Goal: Communication & Community: Connect with others

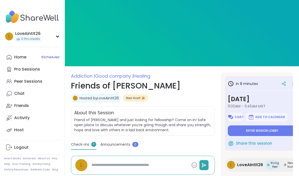
click at [280, 129] on button "Enter session lobby" at bounding box center [261, 130] width 69 height 11
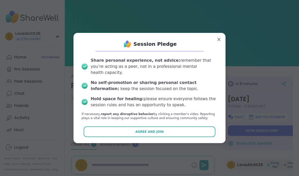
click at [206, 128] on button "Agree and Join" at bounding box center [149, 131] width 132 height 11
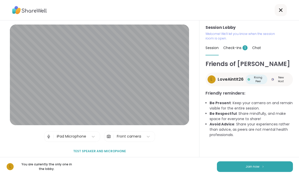
click at [254, 169] on span "Join now" at bounding box center [252, 166] width 14 height 5
click at [254, 171] on button "Join now" at bounding box center [255, 166] width 76 height 11
click at [252, 168] on span "Join now" at bounding box center [252, 166] width 14 height 5
click at [255, 167] on span "Join now" at bounding box center [252, 166] width 14 height 5
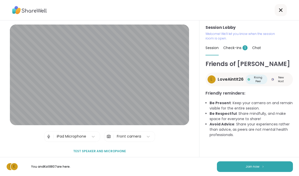
click at [267, 163] on button "Join now" at bounding box center [255, 166] width 76 height 11
click at [259, 168] on button "Join now" at bounding box center [255, 166] width 76 height 11
click at [261, 162] on button "Join now" at bounding box center [255, 166] width 76 height 11
click at [261, 161] on button "Join now" at bounding box center [255, 166] width 76 height 11
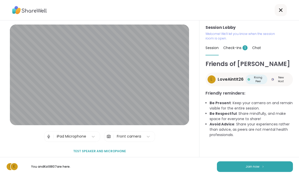
click at [258, 167] on span "Join now" at bounding box center [252, 166] width 14 height 5
click at [254, 167] on span "Join now" at bounding box center [252, 166] width 14 height 5
click at [244, 168] on button "Join now" at bounding box center [255, 166] width 76 height 11
click at [231, 167] on button "Join now" at bounding box center [255, 166] width 76 height 11
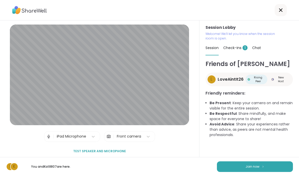
click at [231, 167] on button "Join now" at bounding box center [255, 166] width 76 height 11
click at [229, 165] on button "Join now" at bounding box center [255, 166] width 76 height 11
click at [239, 171] on button "Join now" at bounding box center [255, 166] width 76 height 11
click at [235, 167] on button "Join now" at bounding box center [255, 166] width 76 height 11
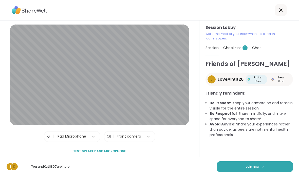
scroll to position [4, 0]
click at [235, 45] on span "Check-ins 1" at bounding box center [235, 47] width 24 height 5
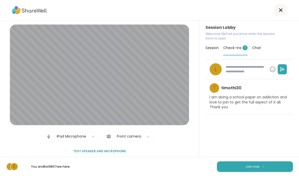
click at [231, 163] on button "Join now" at bounding box center [255, 166] width 76 height 11
click at [239, 162] on button "Join now" at bounding box center [255, 166] width 76 height 11
click at [246, 166] on span "Join now" at bounding box center [252, 166] width 14 height 5
click at [246, 165] on span "Join now" at bounding box center [252, 166] width 14 height 5
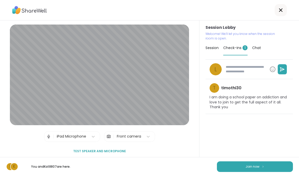
click at [258, 167] on span "Join now" at bounding box center [252, 166] width 14 height 5
click at [257, 167] on span "Join now" at bounding box center [252, 166] width 14 height 5
click at [266, 166] on button "Join now" at bounding box center [255, 166] width 76 height 11
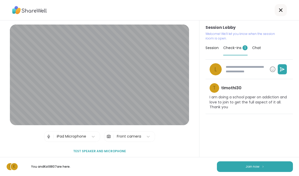
click at [114, 149] on span "Test speaker and microphone" at bounding box center [99, 151] width 53 height 5
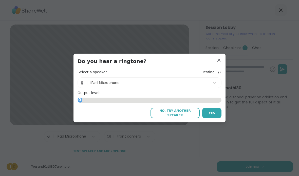
click at [207, 114] on button "Yes" at bounding box center [211, 113] width 19 height 11
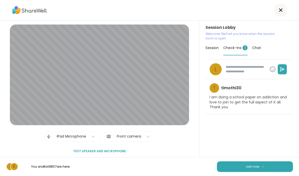
click at [215, 113] on div "L t timothi30 I am doing a school paper on addiction and love to join to get th…" at bounding box center [248, 108] width 87 height 98
click at [260, 170] on button "Join now" at bounding box center [255, 166] width 76 height 11
click at [244, 166] on button "Join now" at bounding box center [255, 166] width 76 height 11
click at [234, 170] on button "Join now" at bounding box center [255, 166] width 76 height 11
click at [226, 171] on button "Join now" at bounding box center [255, 166] width 76 height 11
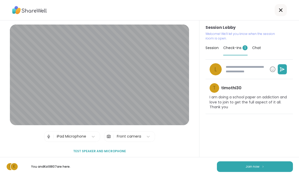
click at [227, 173] on div "L K You and Kat8807 are here. Join now" at bounding box center [149, 166] width 299 height 19
click at [229, 172] on button "Join now" at bounding box center [255, 166] width 76 height 11
click at [231, 172] on button "Join now" at bounding box center [255, 166] width 76 height 11
click at [244, 167] on button "Join now" at bounding box center [255, 166] width 76 height 11
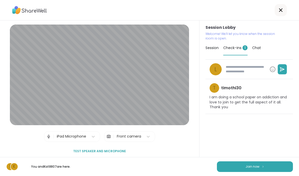
click at [261, 172] on button "Join now" at bounding box center [255, 166] width 76 height 11
click at [262, 172] on div "L K You and Kat8807 are here. Join now" at bounding box center [149, 166] width 299 height 19
click at [276, 172] on button "Join now" at bounding box center [255, 166] width 76 height 11
click at [275, 172] on button "Join now" at bounding box center [255, 166] width 76 height 11
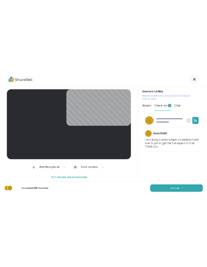
scroll to position [0, 0]
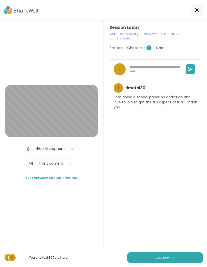
click at [191, 176] on button "Join now" at bounding box center [166, 257] width 76 height 11
click at [174, 176] on button "Join now" at bounding box center [166, 257] width 76 height 11
click at [153, 176] on button "Join now" at bounding box center [166, 257] width 76 height 11
click at [136, 176] on button "Join now" at bounding box center [166, 257] width 76 height 11
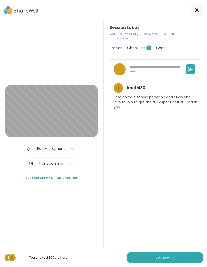
click at [131, 176] on button "Join now" at bounding box center [166, 257] width 76 height 11
click at [144, 176] on button "Join now" at bounding box center [166, 257] width 76 height 11
click at [157, 176] on button "Join now" at bounding box center [166, 257] width 76 height 11
click at [175, 176] on button "Join now" at bounding box center [166, 257] width 76 height 11
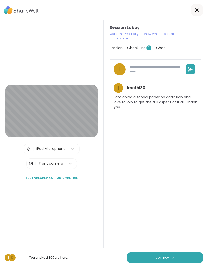
click at [175, 176] on button "Join now" at bounding box center [166, 257] width 76 height 11
click at [171, 176] on button "Join now" at bounding box center [166, 257] width 76 height 11
click at [167, 176] on span "Join now" at bounding box center [163, 258] width 14 height 5
click at [161, 176] on button "Join now" at bounding box center [166, 257] width 76 height 11
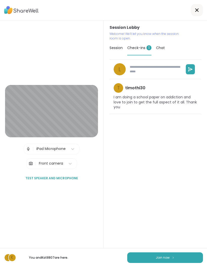
click at [161, 176] on button "Join now" at bounding box center [166, 257] width 76 height 11
click at [176, 176] on button "Join now" at bounding box center [166, 257] width 76 height 11
click at [159, 176] on span "Join now" at bounding box center [163, 258] width 14 height 5
click at [146, 176] on button "Join now" at bounding box center [166, 257] width 76 height 11
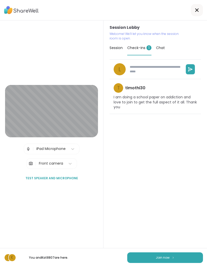
click at [146, 176] on button "Join now" at bounding box center [166, 257] width 76 height 11
click at [138, 176] on button "Join now" at bounding box center [166, 257] width 76 height 11
click at [153, 176] on button "Join now" at bounding box center [166, 257] width 76 height 11
click at [164, 176] on div "L K You and Kat8807 are here. Join now" at bounding box center [103, 257] width 207 height 19
click at [179, 176] on div "L K You and Kat8807 are here. Join now" at bounding box center [103, 257] width 207 height 19
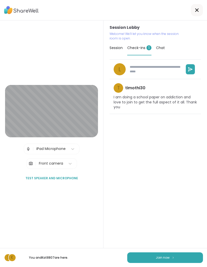
click at [192, 176] on button "Join now" at bounding box center [166, 257] width 76 height 11
click at [188, 176] on button "Join now" at bounding box center [166, 257] width 76 height 11
click at [181, 176] on button "Join now" at bounding box center [166, 257] width 76 height 11
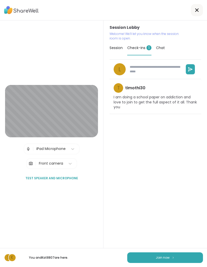
click at [170, 176] on button "Join now" at bounding box center [166, 257] width 76 height 11
click at [156, 176] on button "Join now" at bounding box center [166, 257] width 76 height 11
click at [151, 176] on button "Join now" at bounding box center [166, 257] width 76 height 11
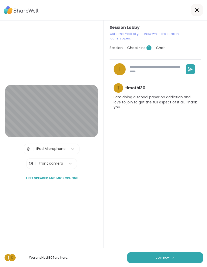
click at [150, 176] on div "L K You and Kat8807 are here. Join now" at bounding box center [103, 257] width 207 height 19
click at [147, 176] on div "L K You and Kat8807 are here. Join now" at bounding box center [103, 257] width 207 height 19
click at [113, 47] on span "Session" at bounding box center [116, 47] width 13 height 5
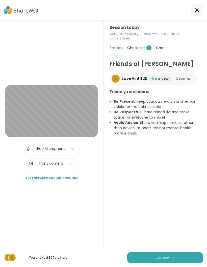
click at [184, 176] on button "Join now" at bounding box center [166, 257] width 76 height 11
click at [183, 176] on button "Join now" at bounding box center [166, 257] width 76 height 11
click at [168, 176] on span "Join now" at bounding box center [163, 258] width 14 height 5
click at [155, 176] on button "Join now" at bounding box center [166, 257] width 76 height 11
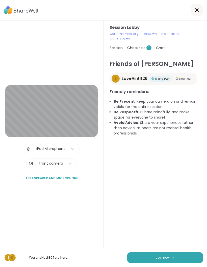
click at [154, 176] on div "L K You and Kat8807 are here. Join now" at bounding box center [103, 257] width 207 height 19
click at [141, 176] on button "Join now" at bounding box center [166, 257] width 76 height 11
click at [139, 176] on button "Join now" at bounding box center [166, 257] width 76 height 11
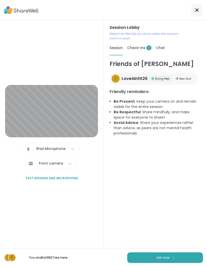
click at [143, 176] on div "L K You and Kat8807 are here. Join now" at bounding box center [103, 257] width 207 height 19
click at [146, 176] on div "Friends of Bill W. L LoveAintIt26 Rising Peer New Host Friendly reminders: Be P…" at bounding box center [156, 153] width 92 height 189
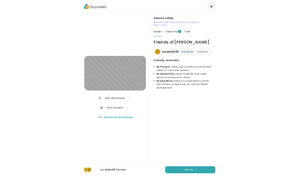
scroll to position [6, 0]
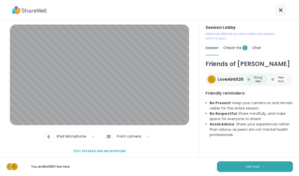
click at [233, 167] on button "Join now" at bounding box center [255, 166] width 76 height 11
click at [233, 168] on button "Join now" at bounding box center [255, 166] width 76 height 11
click at [232, 168] on button "Join now" at bounding box center [255, 166] width 76 height 11
click at [242, 165] on button "Join now" at bounding box center [255, 166] width 76 height 11
click at [251, 168] on span "Join now" at bounding box center [252, 166] width 14 height 5
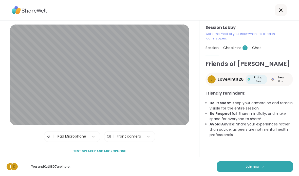
click at [270, 171] on button "Join now" at bounding box center [255, 166] width 76 height 11
click at [290, 165] on button "Join now" at bounding box center [255, 166] width 76 height 11
click at [280, 163] on button "Join now" at bounding box center [255, 166] width 76 height 11
click at [256, 164] on button "Join now" at bounding box center [255, 166] width 76 height 11
click at [240, 167] on button "Join now" at bounding box center [255, 166] width 76 height 11
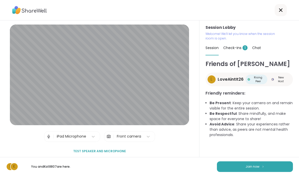
click at [230, 168] on button "Join now" at bounding box center [255, 166] width 76 height 11
click at [223, 165] on button "Join now" at bounding box center [255, 166] width 76 height 11
click at [242, 162] on button "Join now" at bounding box center [255, 166] width 76 height 11
click at [257, 164] on button "Join now" at bounding box center [255, 166] width 76 height 11
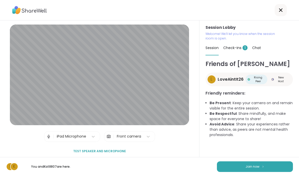
click at [273, 162] on button "Join now" at bounding box center [255, 166] width 76 height 11
click at [235, 45] on span "Check-ins 1" at bounding box center [235, 47] width 24 height 5
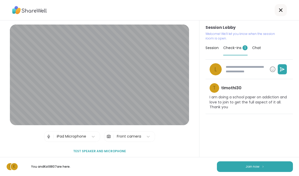
click at [227, 97] on p "I am doing a school paper on addiction and love to join to get the full aspect …" at bounding box center [248, 102] width 79 height 15
click at [242, 95] on p "I am doing a school paper on addiction and love to join to get the full aspect …" at bounding box center [248, 102] width 79 height 15
click at [236, 166] on button "Join now" at bounding box center [255, 166] width 76 height 11
click at [225, 165] on button "Join now" at bounding box center [255, 166] width 76 height 11
click at [228, 168] on button "Join now" at bounding box center [255, 166] width 76 height 11
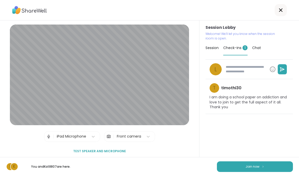
click at [228, 168] on button "Join now" at bounding box center [255, 166] width 76 height 11
click at [239, 164] on button "Join now" at bounding box center [255, 166] width 76 height 11
click at [251, 165] on span "Join now" at bounding box center [252, 166] width 14 height 5
click at [268, 163] on button "Join now" at bounding box center [255, 166] width 76 height 11
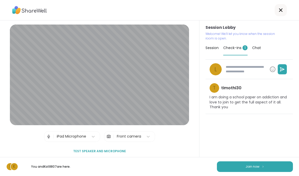
click at [273, 159] on div "L K You and Kat8807 are here. Join now" at bounding box center [149, 166] width 299 height 19
click at [216, 86] on div "t" at bounding box center [214, 88] width 10 height 10
click at [212, 86] on div "t" at bounding box center [214, 88] width 10 height 10
click at [271, 99] on p "I am doing a school paper on addiction and love to join to get the full aspect …" at bounding box center [248, 102] width 79 height 15
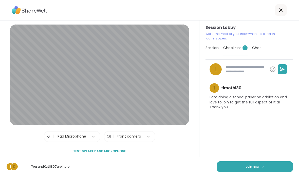
click at [258, 41] on div "Chat" at bounding box center [256, 48] width 9 height 14
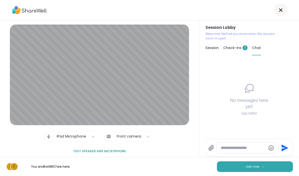
click at [214, 45] on div "Session" at bounding box center [211, 48] width 13 height 14
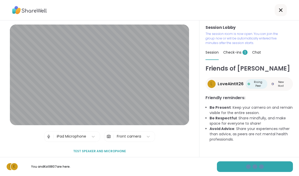
scroll to position [0, 0]
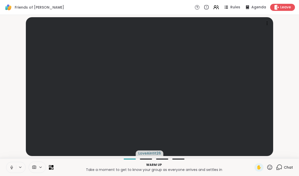
click at [40, 169] on icon at bounding box center [40, 167] width 4 height 4
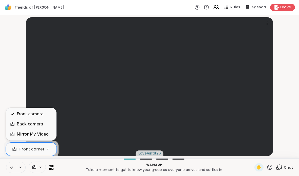
click at [36, 124] on div "Back camera" at bounding box center [30, 124] width 26 height 6
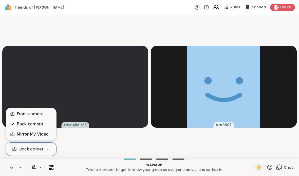
click at [43, 137] on div "Mirror My Video" at bounding box center [33, 134] width 32 height 6
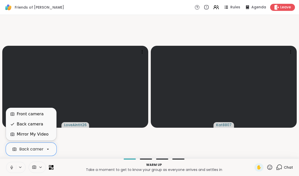
click at [39, 112] on div "Front camera" at bounding box center [30, 114] width 27 height 6
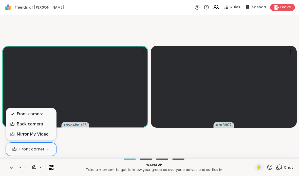
click at [116, 24] on video-player-container "LoveAintIt26 Kat8807" at bounding box center [149, 86] width 292 height 139
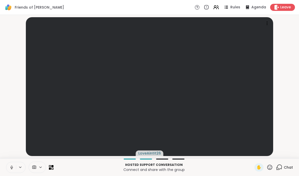
click at [284, 9] on span "Leave" at bounding box center [285, 7] width 11 height 5
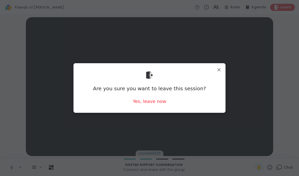
click at [156, 101] on div "Yes, leave now" at bounding box center [149, 101] width 33 height 6
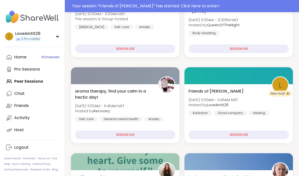
scroll to position [102, 0]
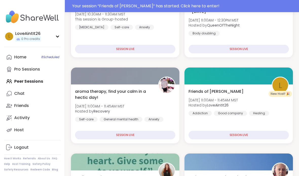
click at [279, 88] on span "L" at bounding box center [279, 85] width 3 height 12
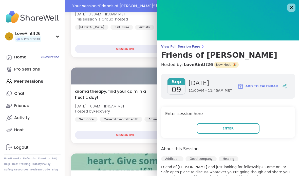
scroll to position [0, 0]
click at [193, 45] on span "View Full Session Page" at bounding box center [228, 47] width 134 height 4
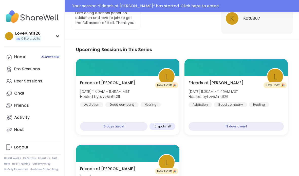
scroll to position [198, 0]
click at [273, 112] on div "Friends of Bill W. Tue, Sep 23 | 11:00AM - 11:45AM MST Hosted by LoveAintIt26 A…" at bounding box center [235, 105] width 103 height 59
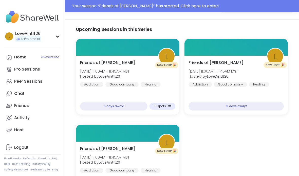
click at [143, 59] on div "Friends of Bill W. Tue, Sep 16 | 11:00AM - 11:45AM MST Hosted by LoveAintIt26 A…" at bounding box center [127, 85] width 103 height 59
type textarea "*"
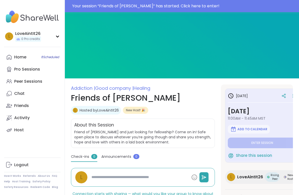
type textarea "*"
click at [292, 94] on icon at bounding box center [292, 95] width 5 height 7
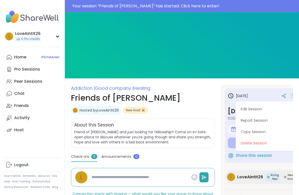
click at [266, 109] on button "Edit Session" at bounding box center [265, 108] width 57 height 11
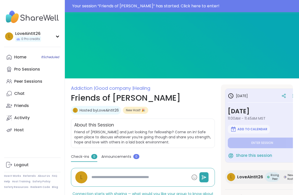
type textarea "*"
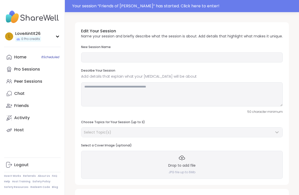
type input "**********"
type textarea "**********"
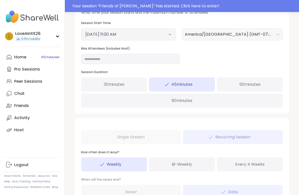
scroll to position [200, 0]
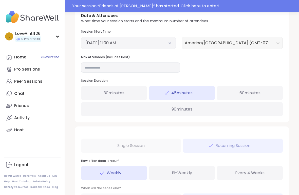
click at [166, 46] on button "September 16, 2025 11:00 AM" at bounding box center [128, 43] width 86 height 6
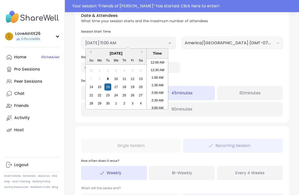
scroll to position [145, 0]
click at [132, 90] on div "19" at bounding box center [132, 86] width 7 height 7
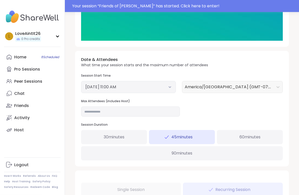
scroll to position [155, 0]
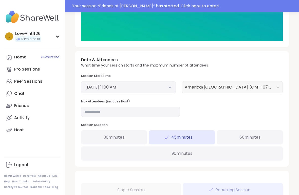
click at [168, 90] on button "September 19, 2025 11:00 AM" at bounding box center [128, 87] width 86 height 6
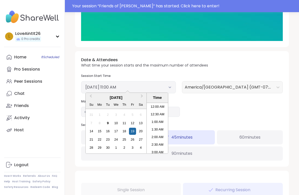
scroll to position [145, 0]
click at [132, 126] on div "12" at bounding box center [132, 123] width 7 height 7
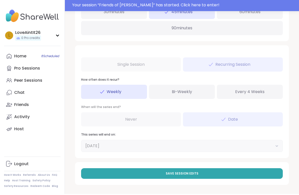
scroll to position [281, 0]
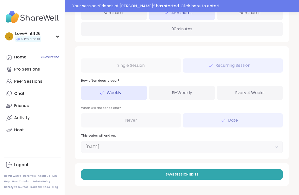
click at [196, 177] on span "Save Session Edits" at bounding box center [181, 174] width 33 height 5
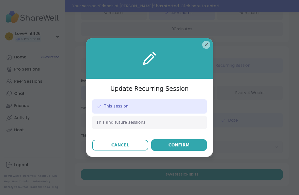
click at [187, 145] on div "Confirm" at bounding box center [178, 145] width 21 height 6
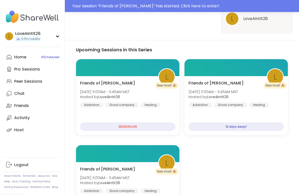
scroll to position [191, 0]
click at [282, 112] on div "Friends of Bill W. Tue, Sep 23 | 11:00AM - 11:45AM MST Hosted by LoveAintIt26 A…" at bounding box center [235, 105] width 103 height 59
type textarea "*"
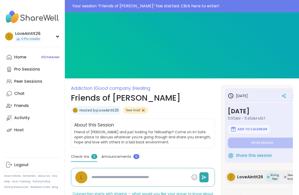
click at [292, 92] on icon at bounding box center [292, 95] width 5 height 7
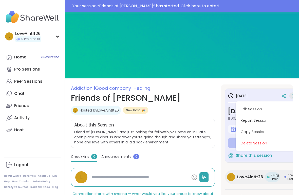
click at [263, 108] on button "Edit Session" at bounding box center [265, 108] width 57 height 11
type textarea "*"
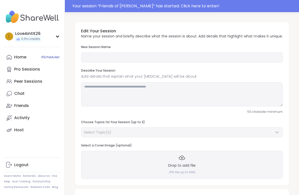
type input "**********"
type textarea "**********"
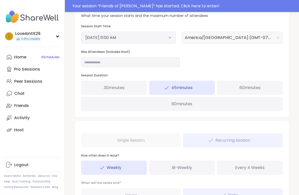
scroll to position [209, 0]
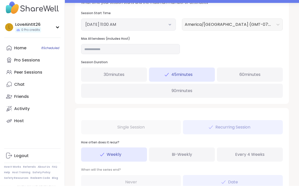
click at [171, 33] on icon at bounding box center [169, 34] width 3 height 2
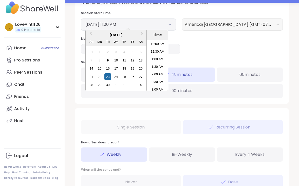
scroll to position [145, 0]
click at [107, 74] on div "16" at bounding box center [107, 77] width 7 height 7
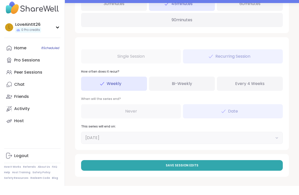
scroll to position [281, 0]
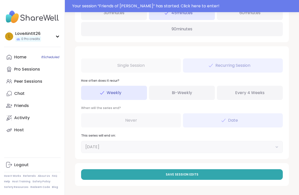
click at [192, 180] on button "Save Session Edits" at bounding box center [181, 174] width 201 height 11
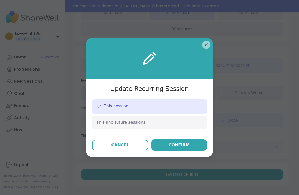
click at [181, 142] on div "Confirm" at bounding box center [178, 145] width 21 height 6
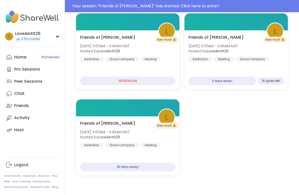
scroll to position [237, 0]
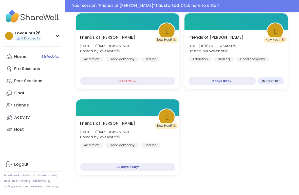
click at [130, 112] on div at bounding box center [127, 108] width 103 height 17
type textarea "*"
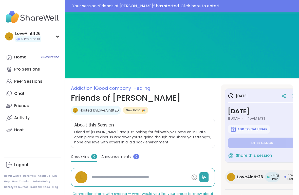
click at [295, 97] on section "Addiction | Good company | Healing Friends of [PERSON_NAME] L Hosted by LoveAin…" at bounding box center [182, 155] width 234 height 141
click at [292, 94] on icon at bounding box center [292, 95] width 5 height 7
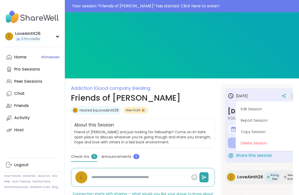
click at [262, 109] on button "Edit Session" at bounding box center [265, 108] width 57 height 11
type textarea "*"
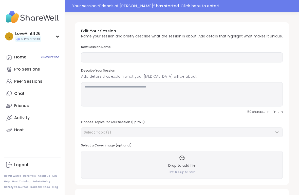
type input "**********"
type textarea "**********"
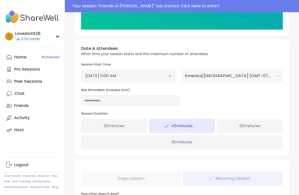
scroll to position [161, 0]
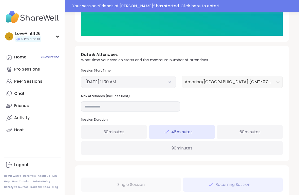
click at [167, 85] on button "[DATE] 11:00 AM" at bounding box center [128, 82] width 86 height 6
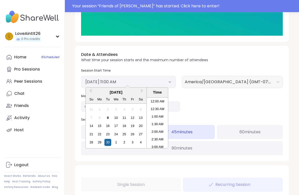
scroll to position [145, 0]
click at [132, 137] on div "26" at bounding box center [132, 134] width 7 height 7
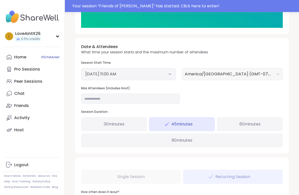
scroll to position [163, 0]
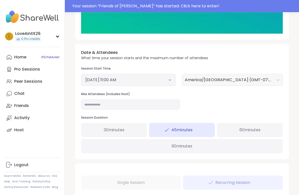
click at [167, 83] on button "September 26, 2025 11:00 AM" at bounding box center [128, 80] width 86 height 6
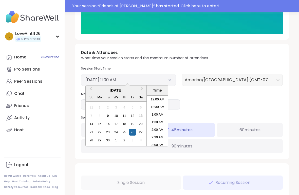
scroll to position [145, 0]
click at [132, 126] on div "19" at bounding box center [132, 123] width 7 height 7
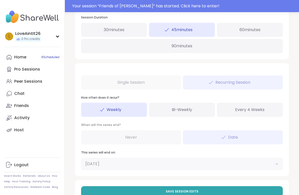
scroll to position [281, 0]
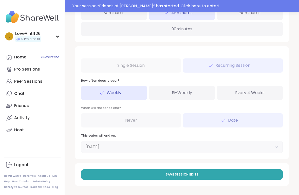
click at [185, 176] on span "Save Session Edits" at bounding box center [181, 174] width 33 height 5
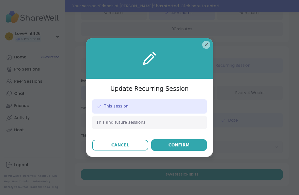
click at [173, 150] on button "Confirm" at bounding box center [178, 144] width 55 height 11
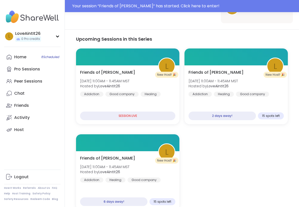
scroll to position [200, 0]
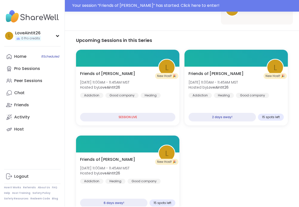
click at [277, 98] on div "Friends of Bill W. Fri, Sep 12 | 11:00AM - 11:45AM MST Hosted by LoveAintIt26 A…" at bounding box center [235, 84] width 95 height 27
type textarea "*"
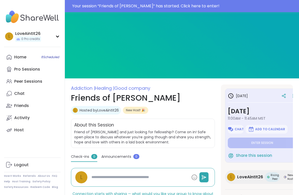
click at [287, 98] on div at bounding box center [283, 95] width 9 height 9
click at [291, 97] on icon at bounding box center [292, 95] width 5 height 7
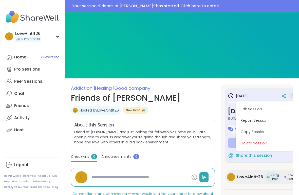
click at [194, 59] on img at bounding box center [182, 45] width 234 height 66
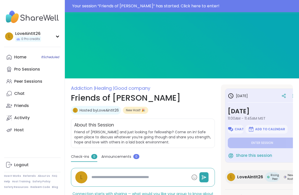
click at [281, 97] on div at bounding box center [283, 95] width 9 height 9
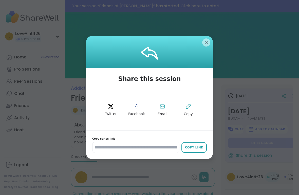
click at [188, 109] on icon at bounding box center [188, 106] width 6 height 6
click at [198, 146] on div "Copy Link" at bounding box center [194, 147] width 20 height 5
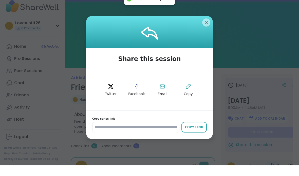
click at [205, 44] on div at bounding box center [149, 43] width 126 height 32
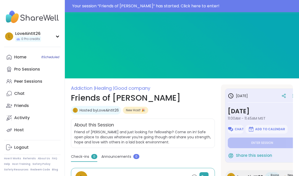
click at [23, 95] on div "Chat" at bounding box center [19, 94] width 10 height 6
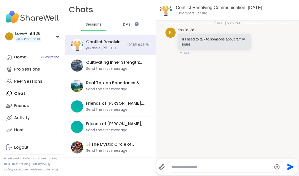
click at [24, 57] on div "Home 8 Scheduled" at bounding box center [20, 57] width 12 height 6
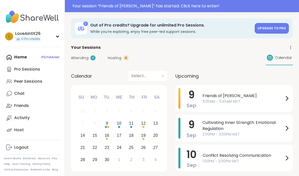
click at [119, 60] on span "Hosting" at bounding box center [115, 57] width 14 height 5
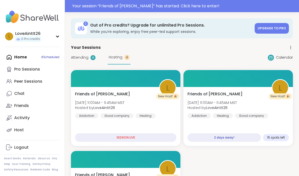
click at [85, 59] on span "Attending" at bounding box center [79, 57] width 17 height 5
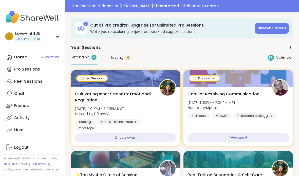
click at [28, 118] on div "Activity" at bounding box center [21, 118] width 15 height 6
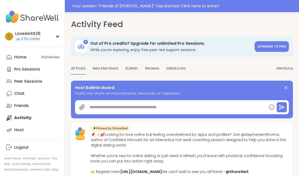
click at [132, 67] on span "Bulletin" at bounding box center [131, 68] width 13 height 5
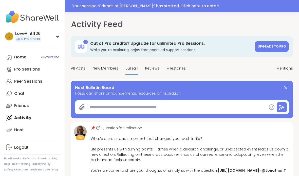
click at [168, 104] on textarea at bounding box center [176, 107] width 179 height 10
click at [104, 110] on textarea at bounding box center [176, 107] width 179 height 10
click at [99, 107] on textarea at bounding box center [176, 107] width 179 height 10
click at [101, 107] on textarea at bounding box center [176, 107] width 179 height 10
paste textarea "**********"
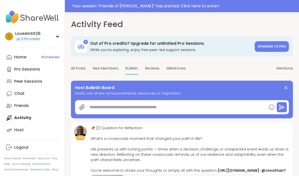
type textarea "*"
type textarea "**********"
type textarea "*"
type textarea "**********"
type textarea "*"
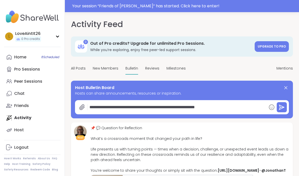
type textarea "**********"
type textarea "*"
type textarea "**********"
type textarea "*"
type textarea "**********"
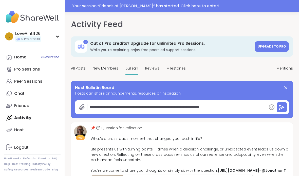
type textarea "*"
type textarea "**********"
type textarea "*"
type textarea "**********"
type textarea "*"
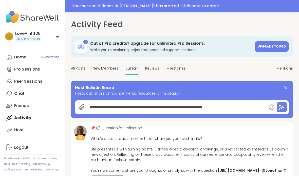
type textarea "**********"
type textarea "*"
type textarea "**********"
type textarea "*"
type textarea "**********"
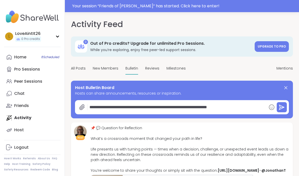
type textarea "*"
type textarea "**********"
type textarea "*"
type textarea "**********"
type textarea "*"
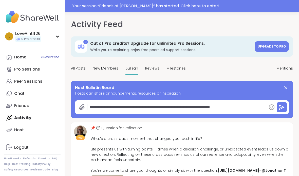
type textarea "**********"
type textarea "*"
type textarea "**********"
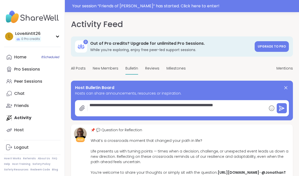
type textarea "*"
type textarea "**********"
type textarea "*"
type textarea "**********"
type textarea "*"
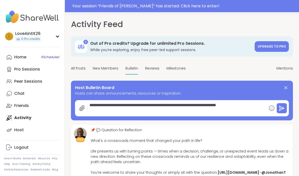
type textarea "**********"
type textarea "*"
type textarea "**********"
type textarea "*"
type textarea "**********"
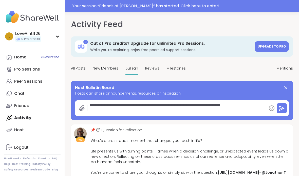
type textarea "*"
type textarea "**********"
type textarea "*"
type textarea "**********"
type textarea "*"
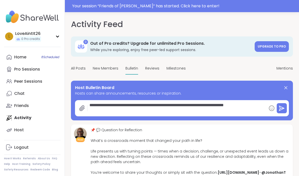
type textarea "**********"
type textarea "*"
type textarea "**********"
type textarea "*"
type textarea "**********"
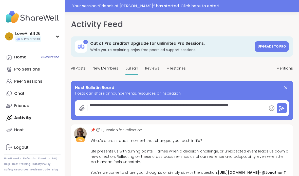
type textarea "*"
type textarea "**********"
type textarea "*"
type textarea "**********"
type textarea "*"
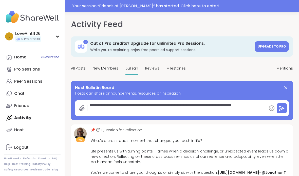
type textarea "**********"
type textarea "*"
type textarea "**********"
type textarea "*"
type textarea "**********"
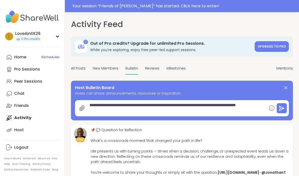
click at [283, 110] on icon at bounding box center [281, 108] width 6 height 6
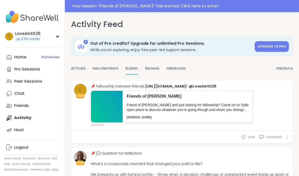
click at [173, 66] on span "Milestones" at bounding box center [175, 68] width 19 height 5
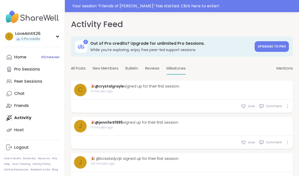
click at [149, 68] on span "Reviews" at bounding box center [152, 68] width 14 height 5
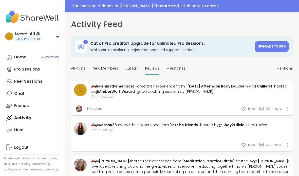
click at [74, 74] on div "All Posts" at bounding box center [78, 69] width 15 height 12
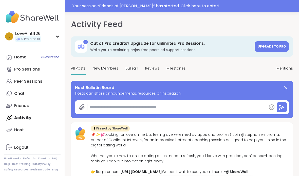
type textarea "*"
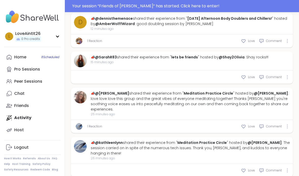
scroll to position [289, 0]
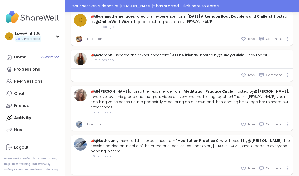
click at [182, 6] on div "Your session “ Friends of Bill W. ” has started. Click here to enter!" at bounding box center [183, 6] width 223 height 6
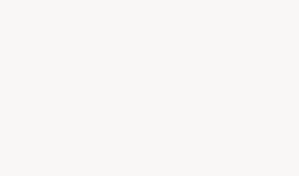
scroll to position [20, 0]
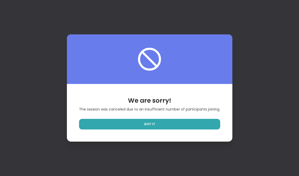
click at [148, 130] on link "GOT IT" at bounding box center [149, 124] width 141 height 11
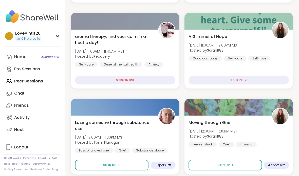
scroll to position [145, 0]
click at [21, 54] on div "Home 8 Scheduled" at bounding box center [20, 57] width 12 height 6
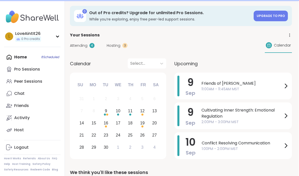
scroll to position [16, 1]
click at [24, 80] on div "Peer Sessions" at bounding box center [28, 82] width 28 height 6
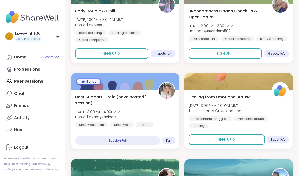
scroll to position [433, 0]
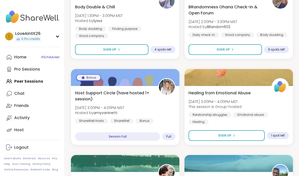
click at [234, 17] on div "BRandomness Ohana Check-in & Open Forum Tue, Sep 09 | 2:00PM - 3:30PM MST Hoste…" at bounding box center [238, 20] width 100 height 33
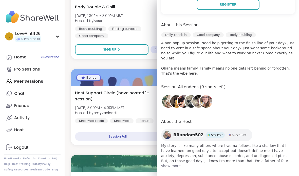
scroll to position [133, 0]
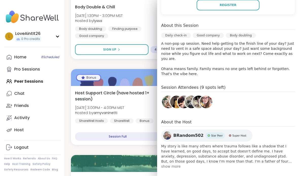
click at [193, 100] on img at bounding box center [198, 102] width 13 height 13
click at [23, 37] on span "0 Pro credits" at bounding box center [30, 39] width 19 height 4
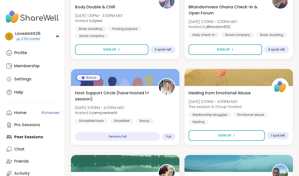
click at [11, 38] on div "L" at bounding box center [9, 36] width 8 height 8
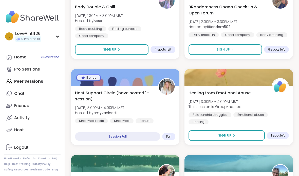
click at [7, 33] on div "L" at bounding box center [9, 36] width 8 height 8
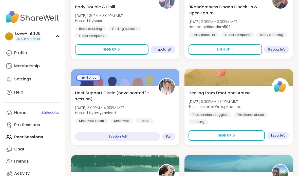
click at [13, 17] on img at bounding box center [32, 17] width 56 height 18
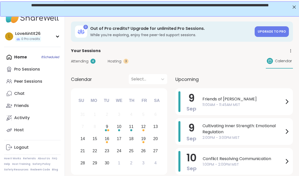
click at [31, 105] on link "Friends" at bounding box center [32, 106] width 56 height 12
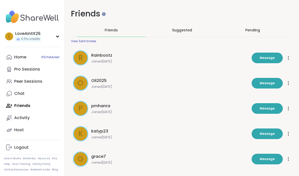
click at [73, 41] on div "View Sent Invites" at bounding box center [83, 41] width 25 height 4
click at [182, 30] on span "Suggested" at bounding box center [182, 30] width 20 height 5
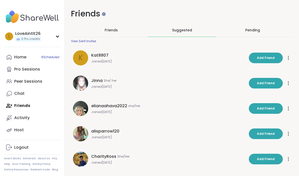
click at [247, 22] on div "Friends Friends Suggested Pending View Sent Invites K Kat8807 Joined Sep 2025 A…" at bounding box center [182, 162] width 234 height 325
click at [253, 30] on div "Pending" at bounding box center [252, 30] width 15 height 5
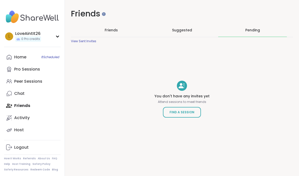
click at [18, 92] on div "Chat" at bounding box center [19, 94] width 10 height 6
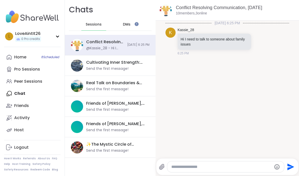
click at [107, 45] on div "Conflict Resolving Communication, Sep 10 @Kassie_28 - Hi I need to talk to some…" at bounding box center [105, 45] width 38 height 12
click at [129, 22] on span "DMs" at bounding box center [127, 24] width 8 height 5
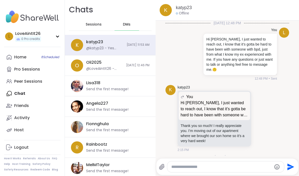
scroll to position [233, 0]
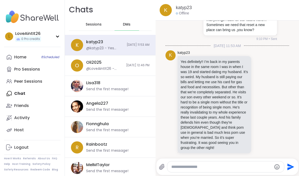
click at [202, 165] on textarea "Type your message" at bounding box center [221, 166] width 100 height 5
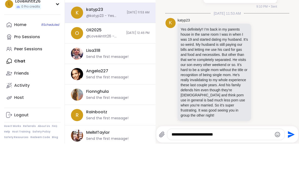
type textarea "**********"
click at [288, 163] on icon "Send" at bounding box center [290, 166] width 7 height 7
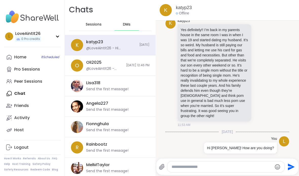
click at [241, 165] on textarea "Type your message" at bounding box center [221, 166] width 100 height 5
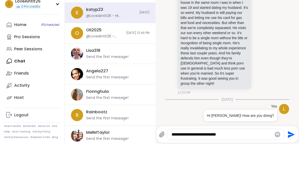
type textarea "**********"
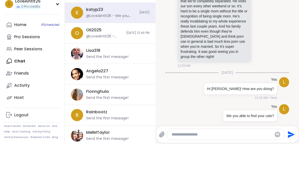
click at [102, 60] on div "Oli2025 @LoveAintIt26 - Thank you. No problem, I completely understand! I’m sti…" at bounding box center [104, 66] width 37 height 12
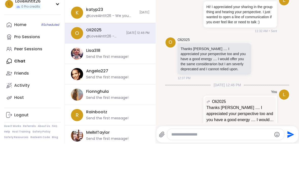
scroll to position [35, 0]
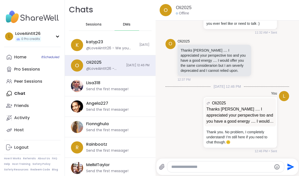
click at [198, 169] on textarea "Type your message" at bounding box center [221, 166] width 100 height 5
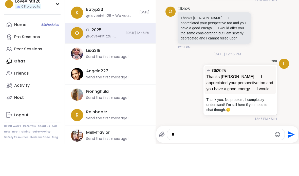
type textarea "*"
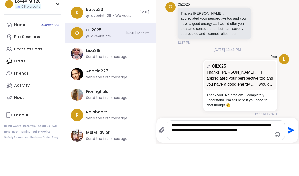
type textarea "**********"
click at [292, 159] on icon "Send" at bounding box center [290, 163] width 8 height 8
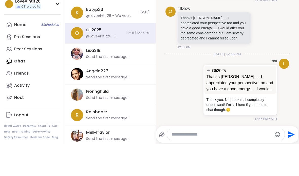
scroll to position [77, 0]
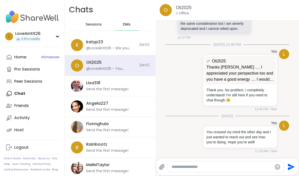
click at [111, 83] on div "Lisa318 Send the first message!" at bounding box center [116, 86] width 60 height 12
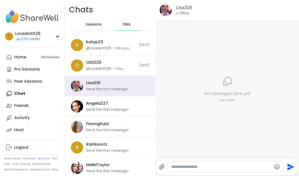
click at [95, 109] on div "Send the first message!" at bounding box center [107, 109] width 42 height 5
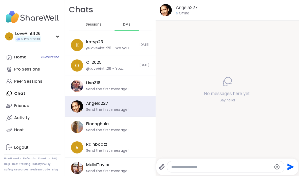
click at [106, 126] on div "Fionnghula" at bounding box center [97, 124] width 23 height 6
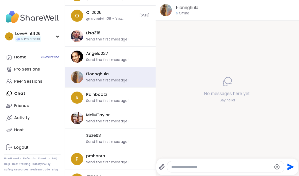
scroll to position [50, 0]
click at [108, 97] on div "Rainbootz Send the first message!" at bounding box center [116, 98] width 60 height 12
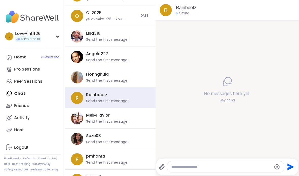
click at [79, 100] on div "R" at bounding box center [77, 98] width 12 height 12
click at [117, 121] on div "Send the first message!" at bounding box center [107, 121] width 42 height 5
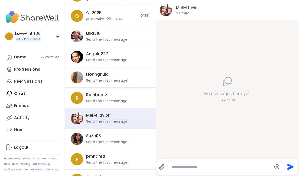
click at [125, 139] on div "Suze03 Send the first message!" at bounding box center [116, 139] width 60 height 12
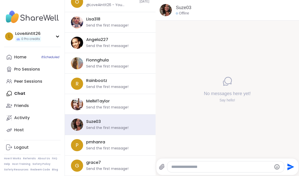
scroll to position [64, 0]
click at [99, 142] on div "pmhanra" at bounding box center [95, 143] width 19 height 6
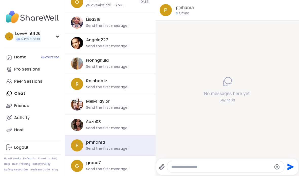
click at [104, 99] on div "MelMTaylor" at bounding box center [98, 102] width 24 height 6
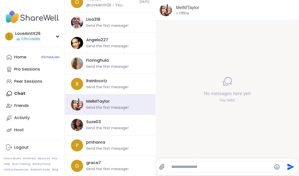
click at [197, 163] on div at bounding box center [225, 166] width 117 height 11
click at [210, 165] on textarea "Type your message" at bounding box center [221, 166] width 100 height 5
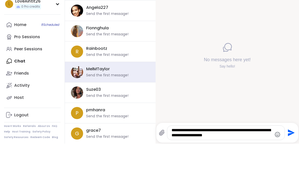
type textarea "**********"
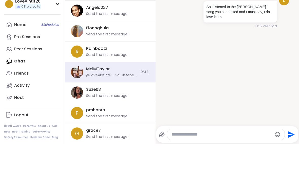
click at [93, 115] on div "Suze03 Send the first message!" at bounding box center [110, 125] width 91 height 20
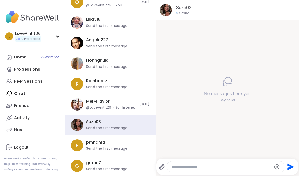
click at [216, 166] on textarea "Type your message" at bounding box center [221, 166] width 100 height 5
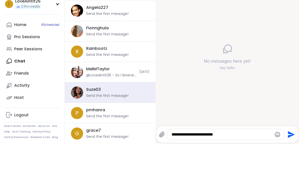
type textarea "**********"
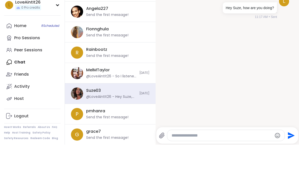
click at [118, 146] on div "Send the first message!" at bounding box center [107, 148] width 42 height 5
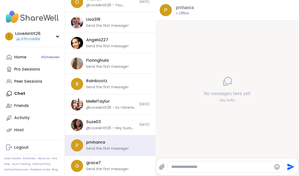
click at [121, 132] on div "Suze03 @LoveAintIt26 - Hey Suze, how are you doing? Today" at bounding box center [110, 125] width 91 height 20
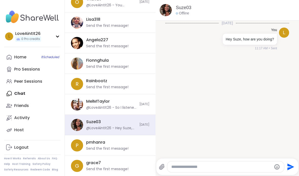
click at [86, 163] on div "grace7" at bounding box center [93, 163] width 15 height 6
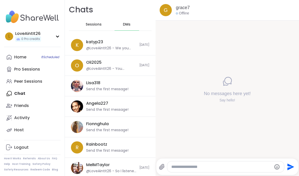
scroll to position [-1, 0]
click at [30, 55] on link "Home 8 Scheduled" at bounding box center [32, 57] width 56 height 12
